Goal: Information Seeking & Learning: Learn about a topic

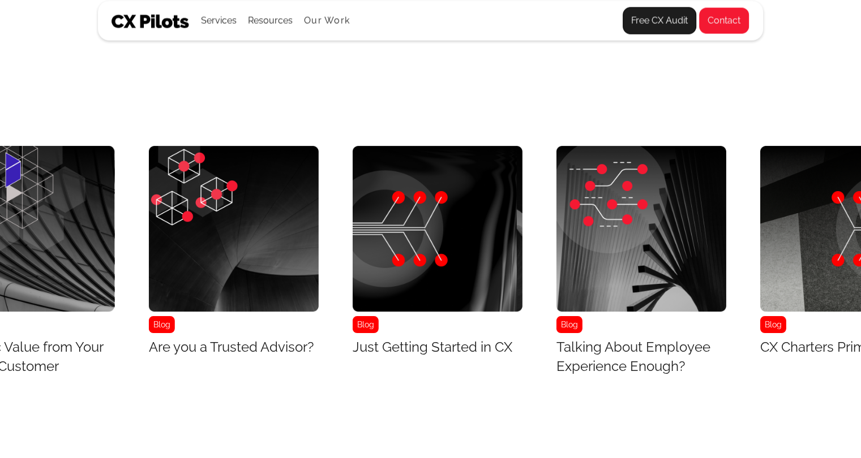
scroll to position [4522, 3232]
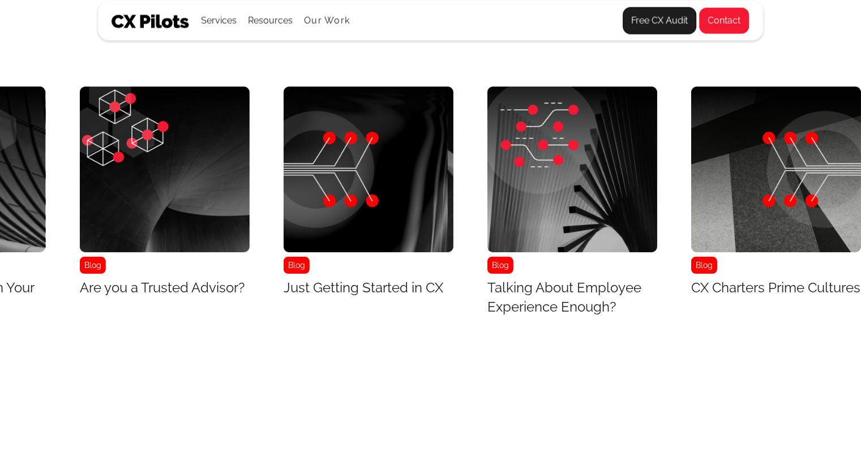
click at [800, 164] on img "20 / 43" at bounding box center [776, 169] width 170 height 165
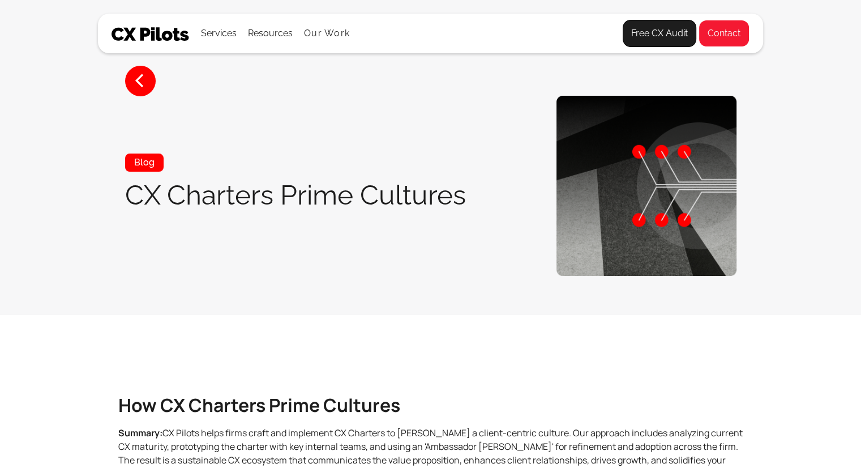
click at [800, 164] on section "< Blog CX Charters Prime Cultures" at bounding box center [430, 157] width 861 height 315
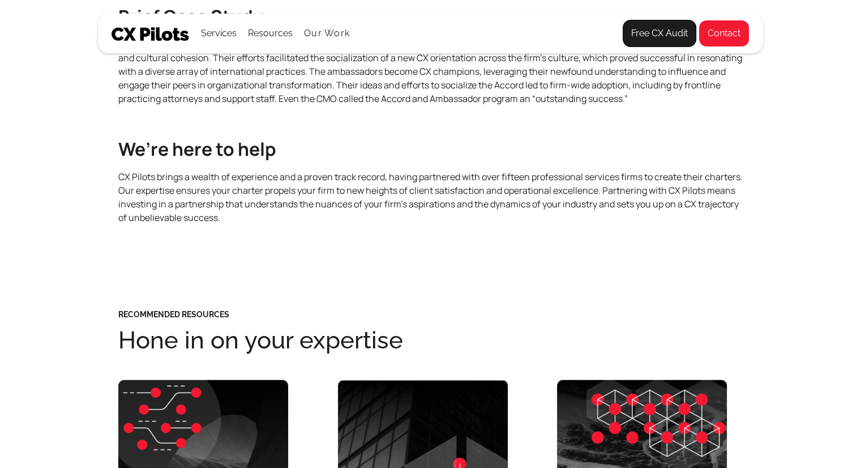
scroll to position [2801, 0]
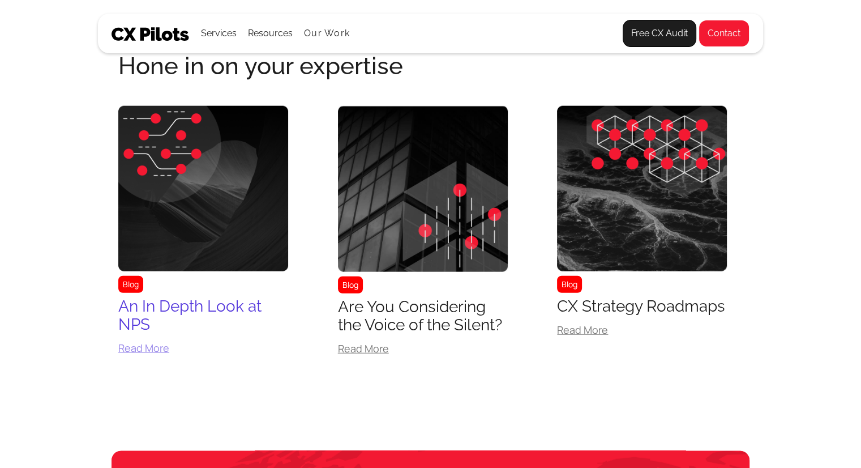
click at [232, 173] on img at bounding box center [203, 188] width 170 height 165
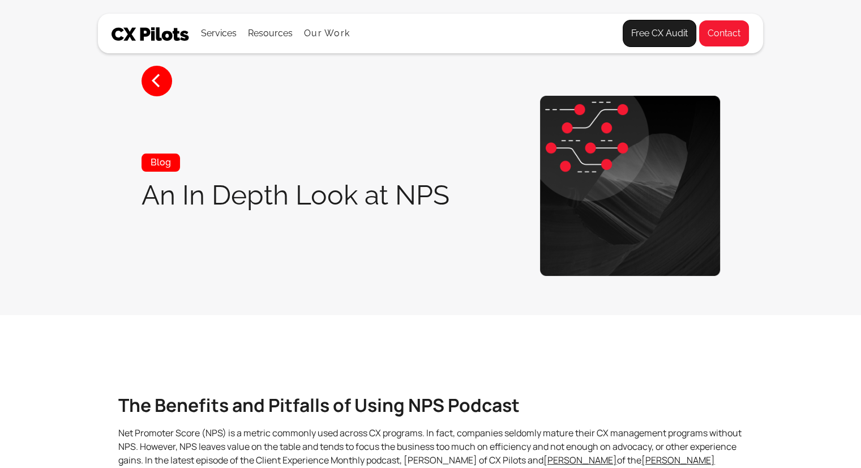
click at [232, 173] on div "Blog An In Depth Look at NPS" at bounding box center [296, 185] width 308 height 65
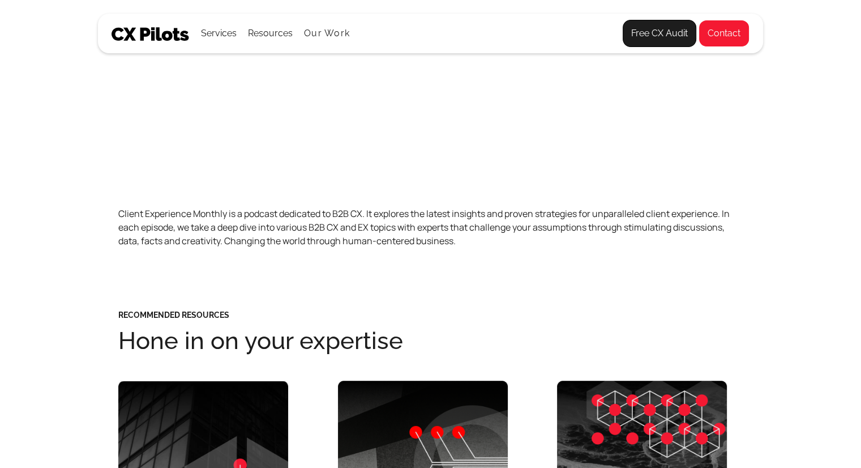
scroll to position [485, 0]
